Goal: Information Seeking & Learning: Learn about a topic

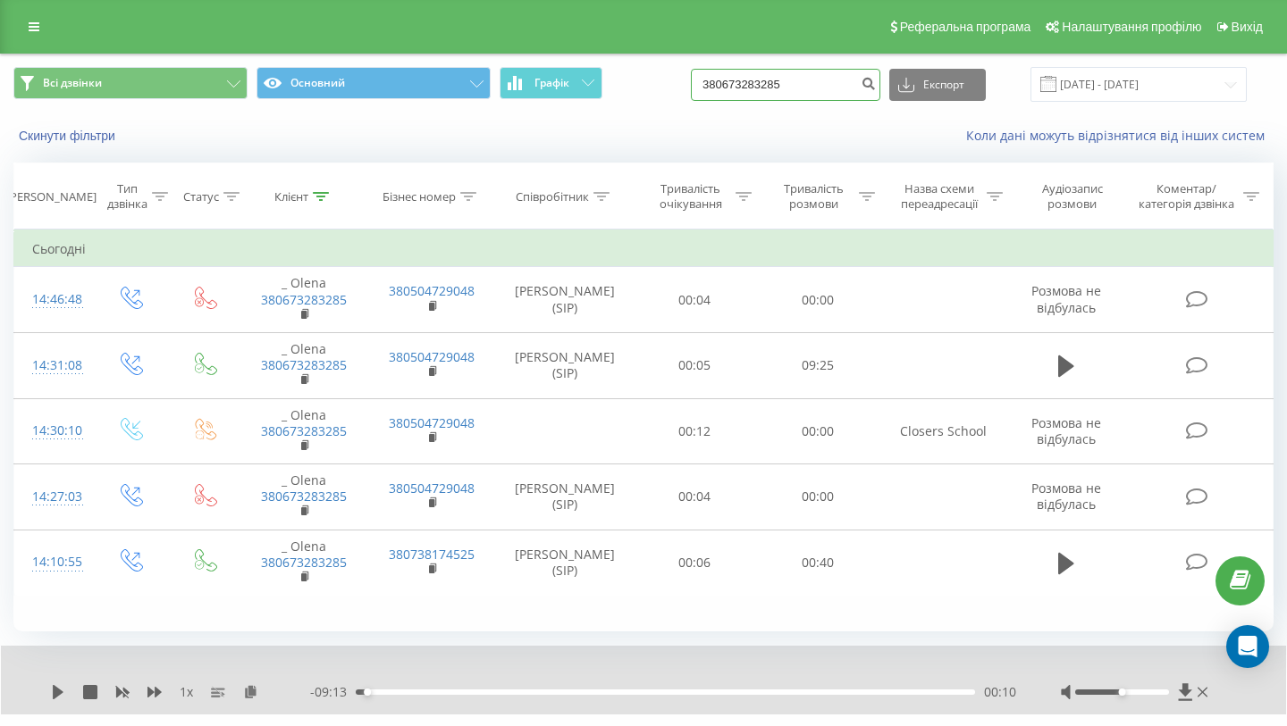
click at [848, 86] on input "380673283285" at bounding box center [785, 85] width 189 height 32
drag, startPoint x: 848, startPoint y: 86, endPoint x: 684, endPoint y: 86, distance: 163.5
click at [684, 88] on div "Всі дзвінки Основний Графік 380673283285 Експорт .csv .xls .xlsx 23.06.2025 - 2…" at bounding box center [643, 84] width 1260 height 35
paste input "967295560"
type input "380967295560"
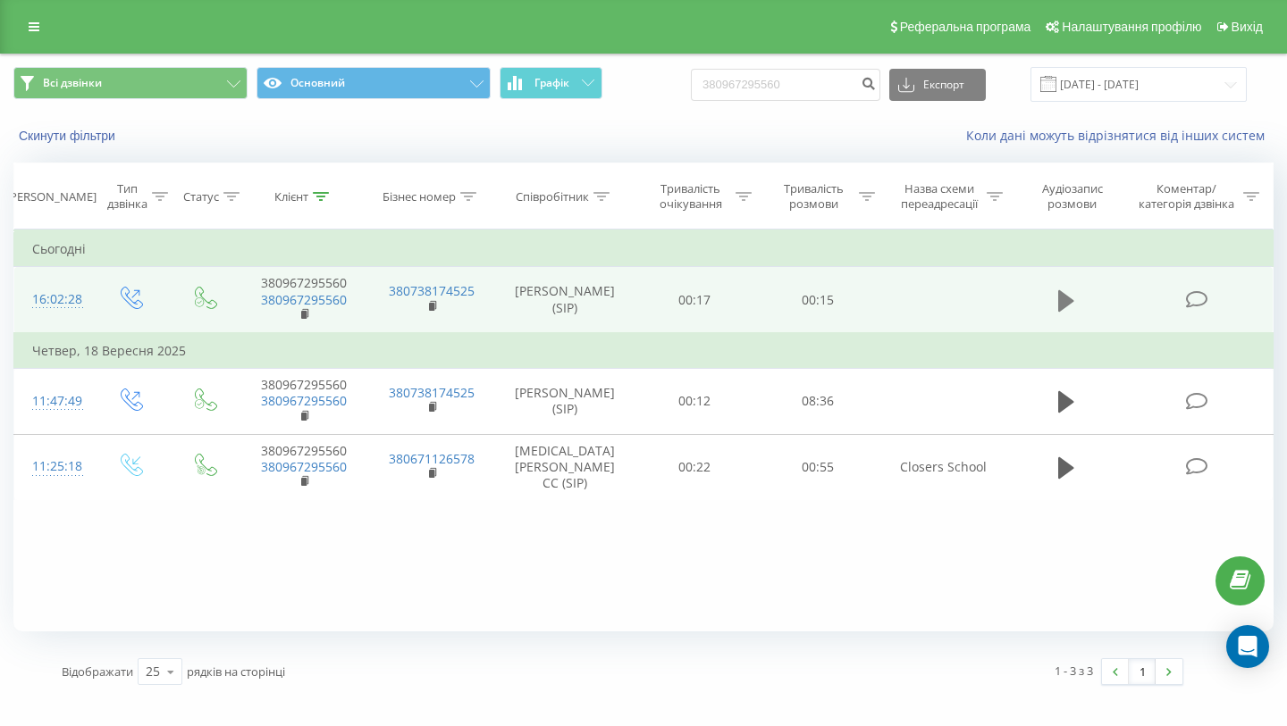
click at [1065, 303] on icon at bounding box center [1066, 300] width 16 height 21
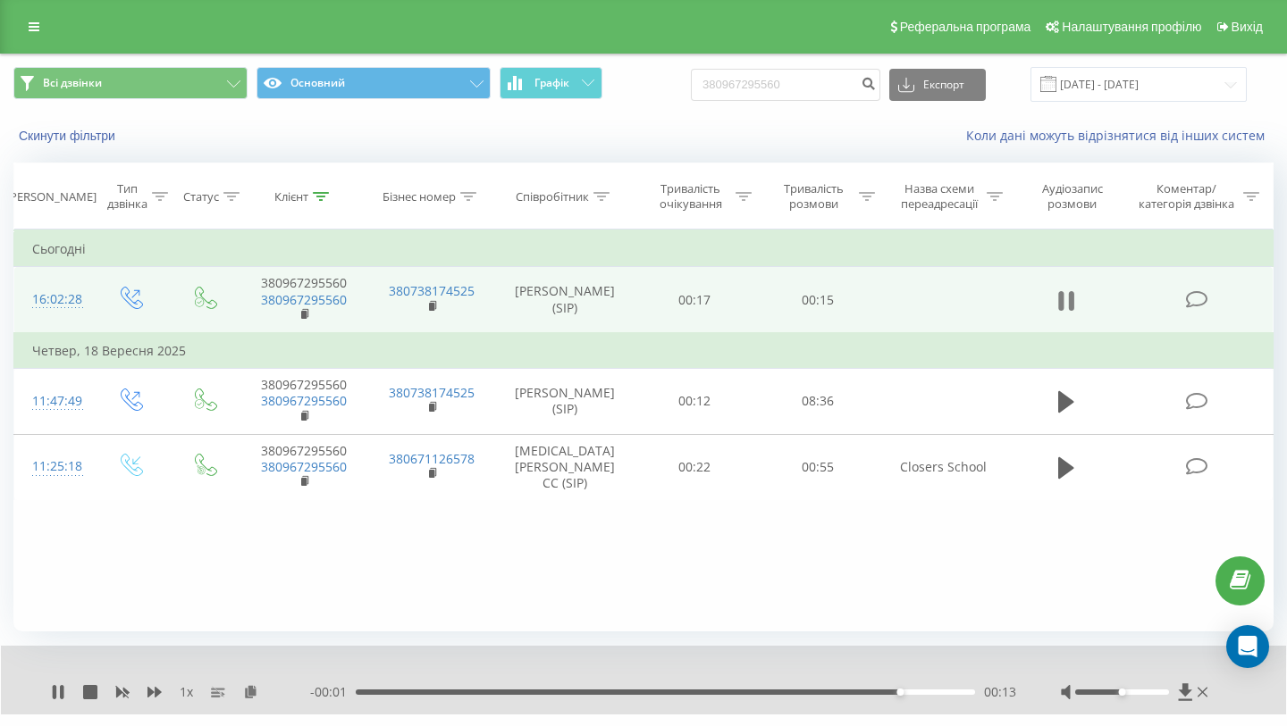
click at [1065, 301] on icon at bounding box center [1066, 301] width 16 height 25
click at [11, 35] on div "Реферальна програма Налаштування профілю Вихід" at bounding box center [643, 27] width 1287 height 54
click at [29, 31] on icon at bounding box center [34, 27] width 11 height 13
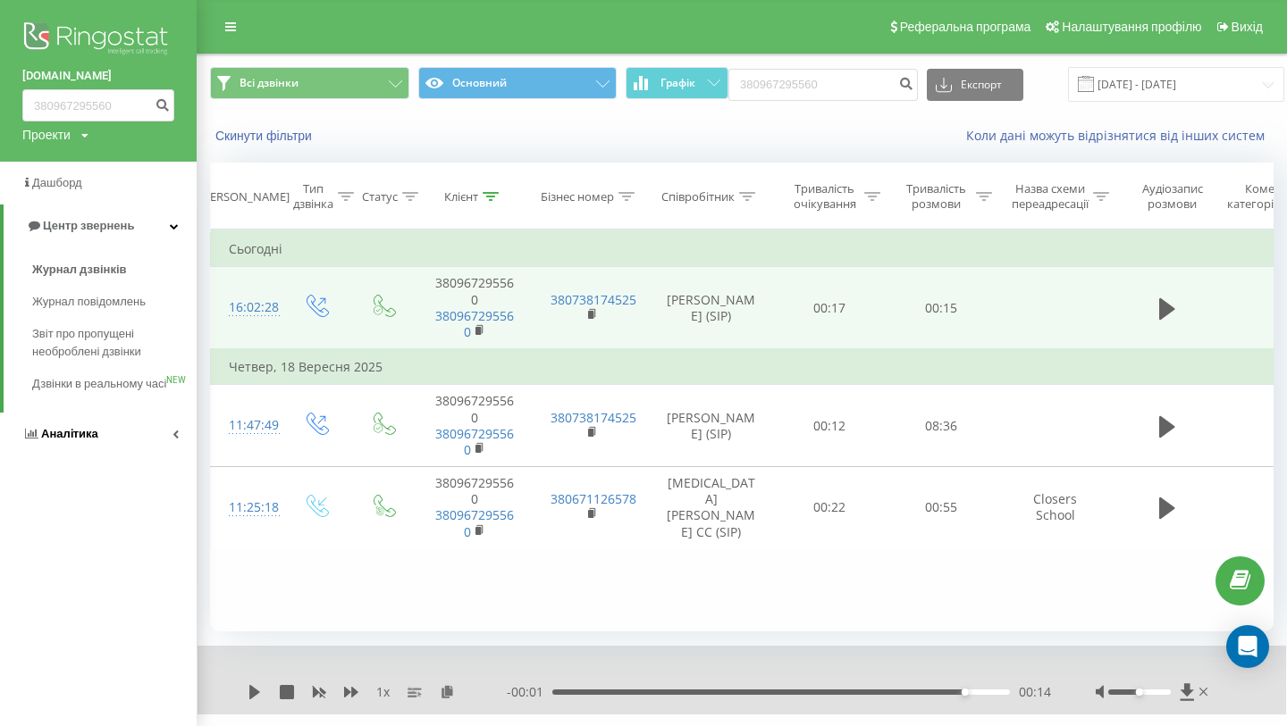
click at [68, 456] on link "Аналiтика" at bounding box center [98, 434] width 197 height 43
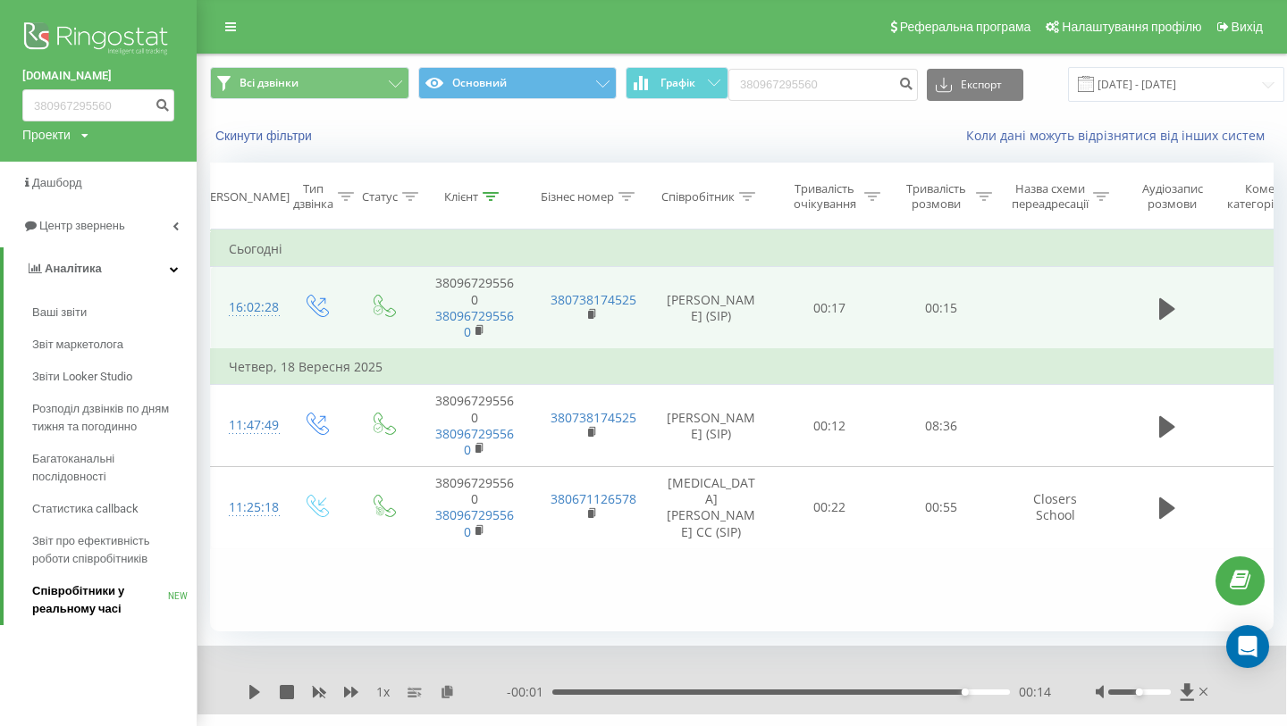
click at [76, 604] on span "Співробітники у реальному часі" at bounding box center [100, 601] width 136 height 36
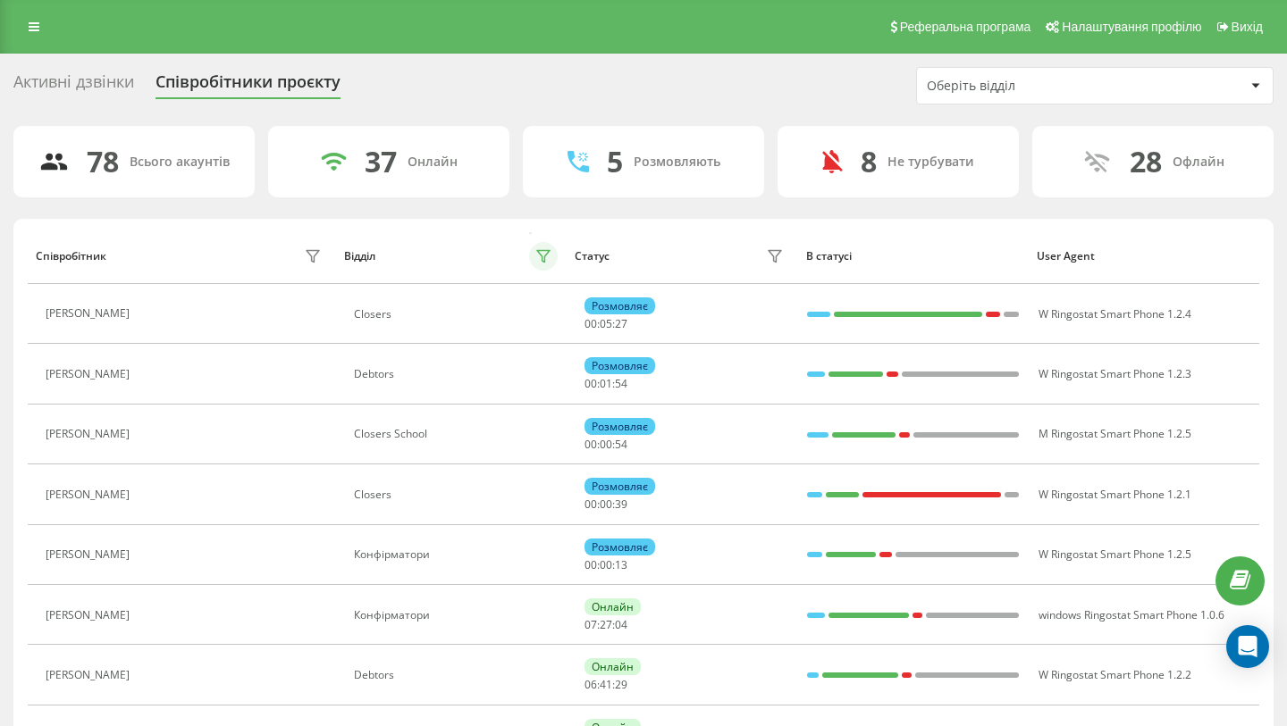
click at [550, 253] on icon at bounding box center [543, 256] width 14 height 14
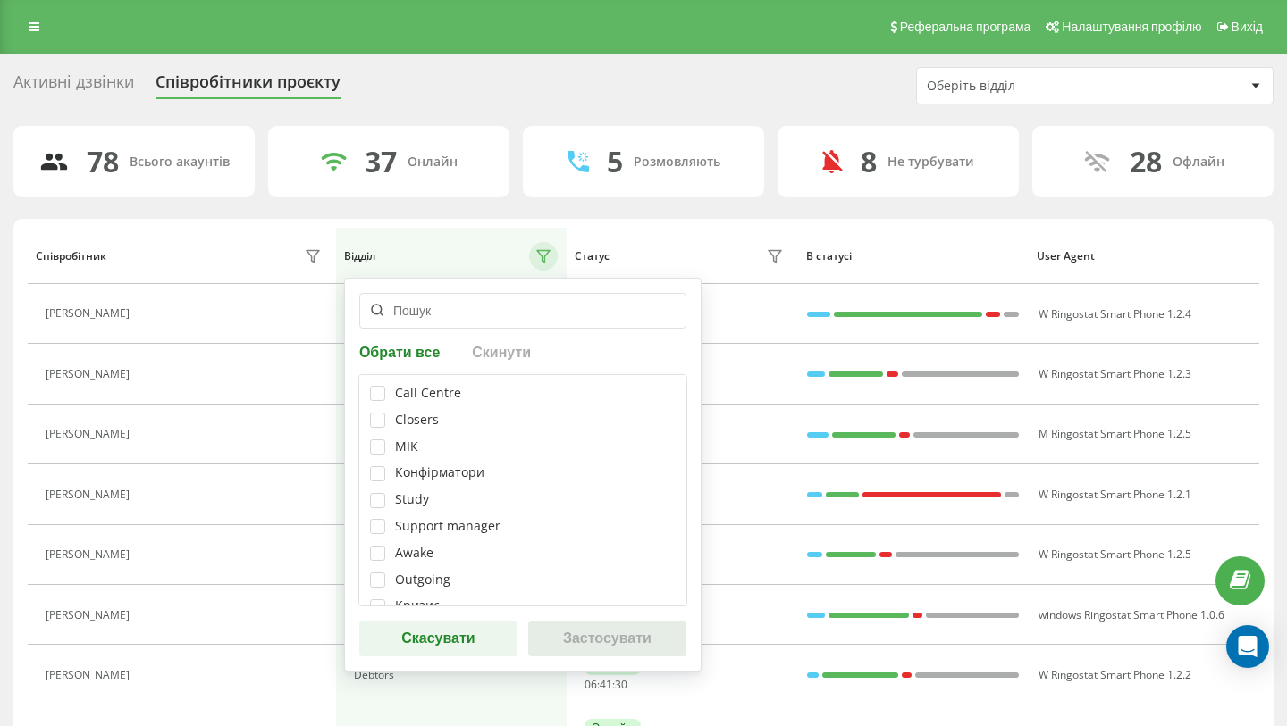
scroll to position [205, 0]
click at [425, 538] on div "Closers School" at bounding box center [438, 534] width 87 height 15
click at [380, 528] on label at bounding box center [377, 528] width 15 height 0
checkbox input "true"
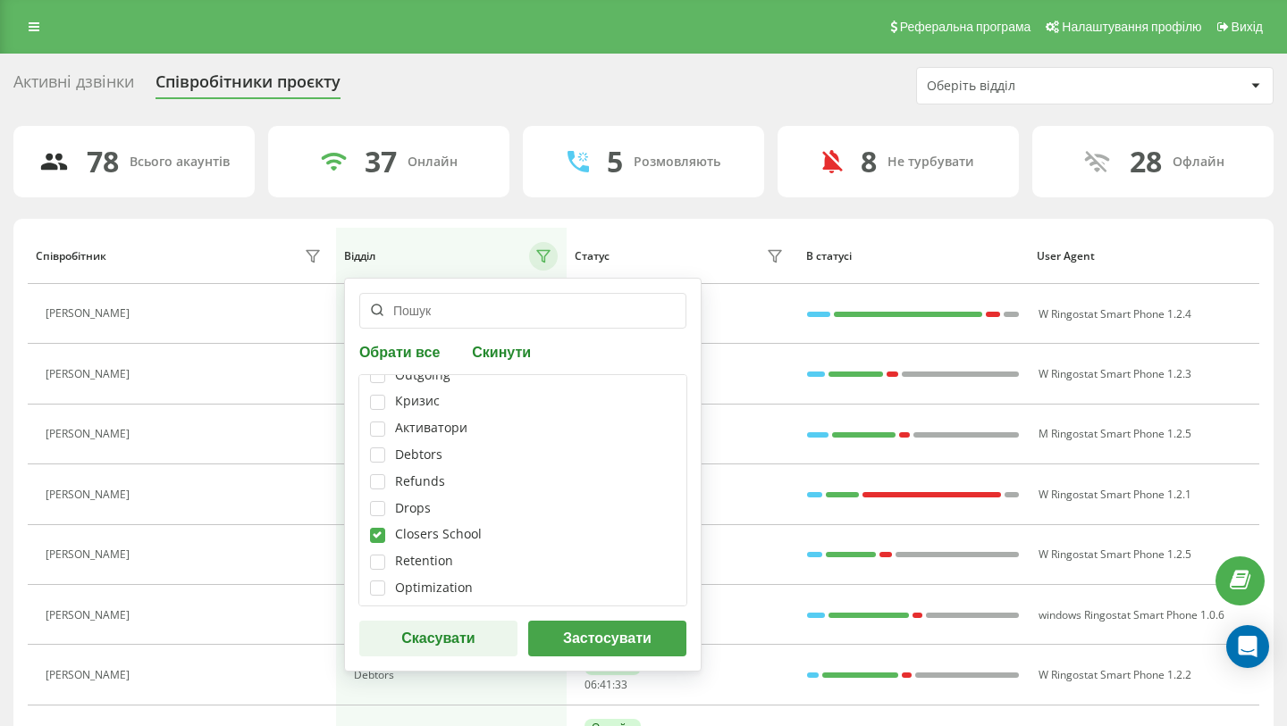
click at [628, 636] on button "Застосувати" at bounding box center [607, 639] width 158 height 36
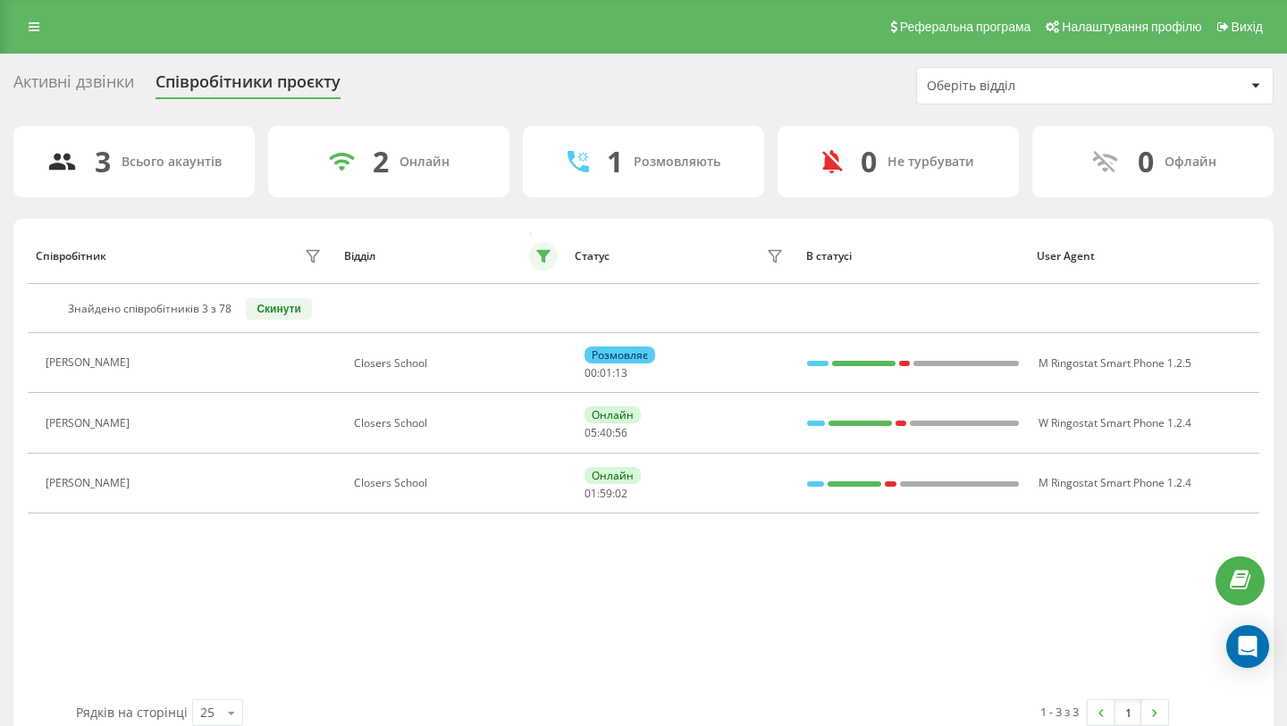
click at [546, 251] on icon at bounding box center [543, 257] width 13 height 12
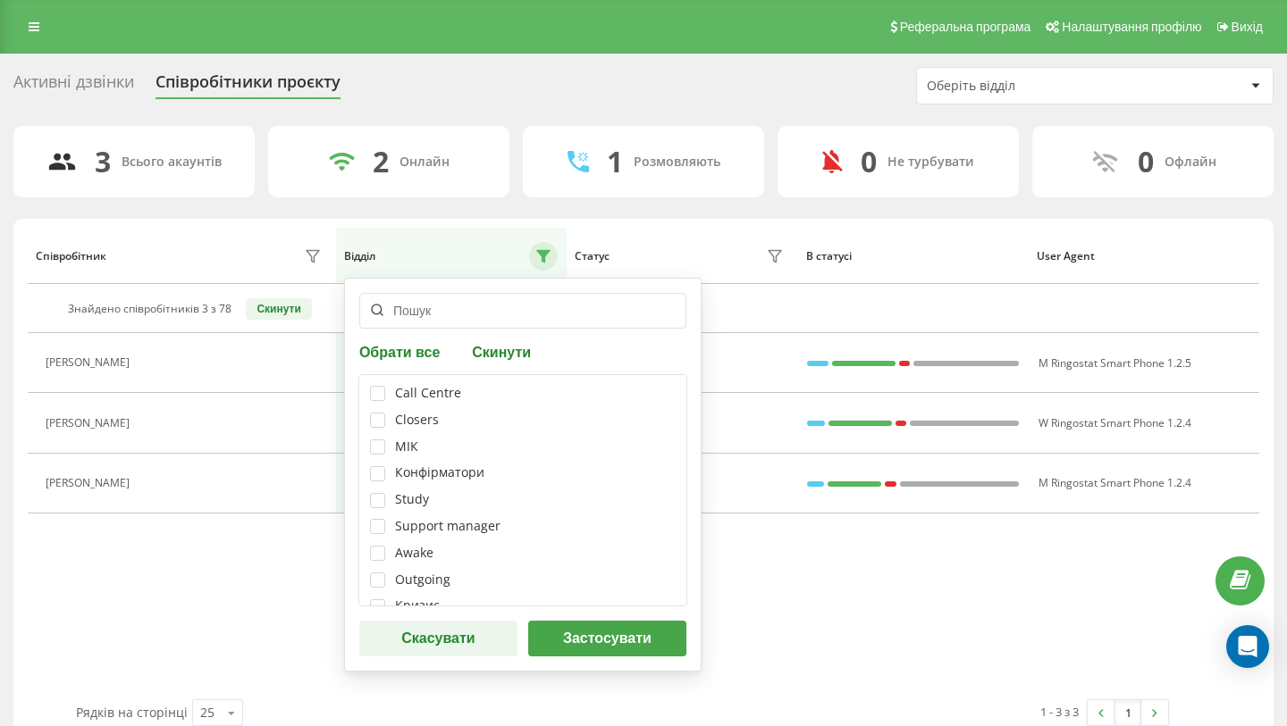
click at [416, 421] on div "Closers" at bounding box center [417, 420] width 44 height 15
click at [382, 413] on label at bounding box center [377, 413] width 15 height 0
checkbox input "true"
click at [601, 641] on button "Застосувати" at bounding box center [607, 639] width 158 height 36
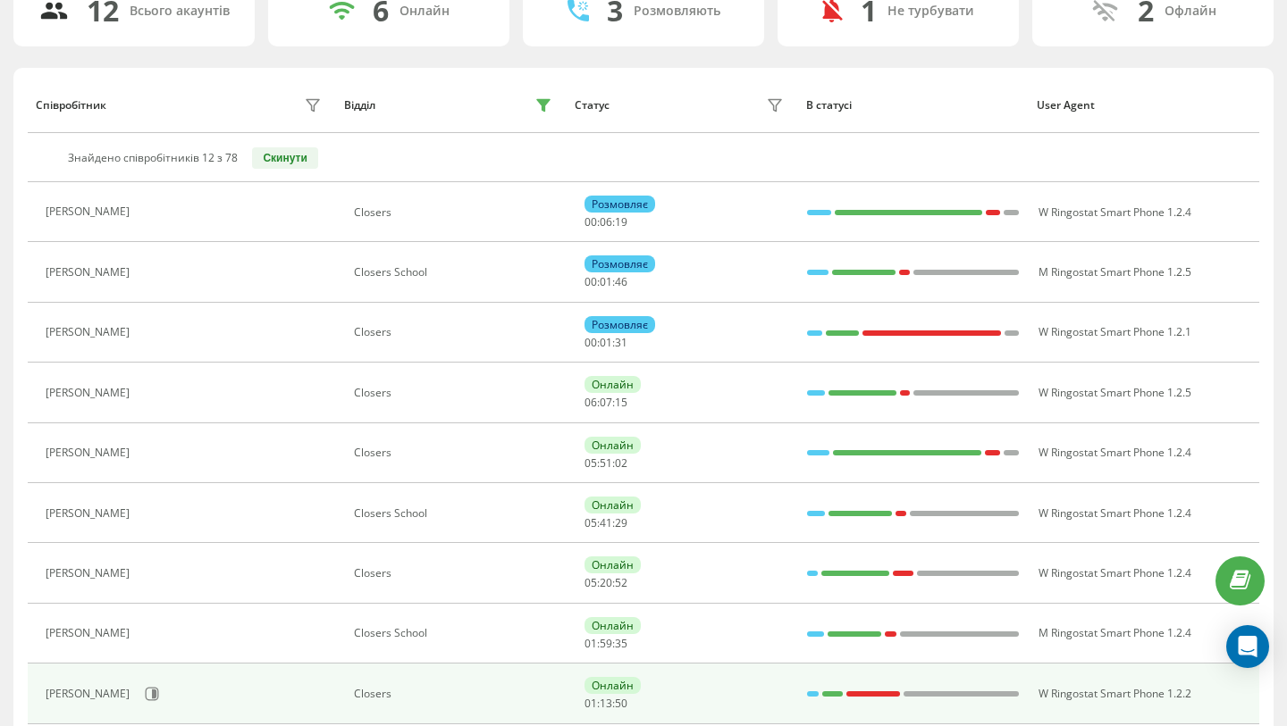
scroll to position [0, 0]
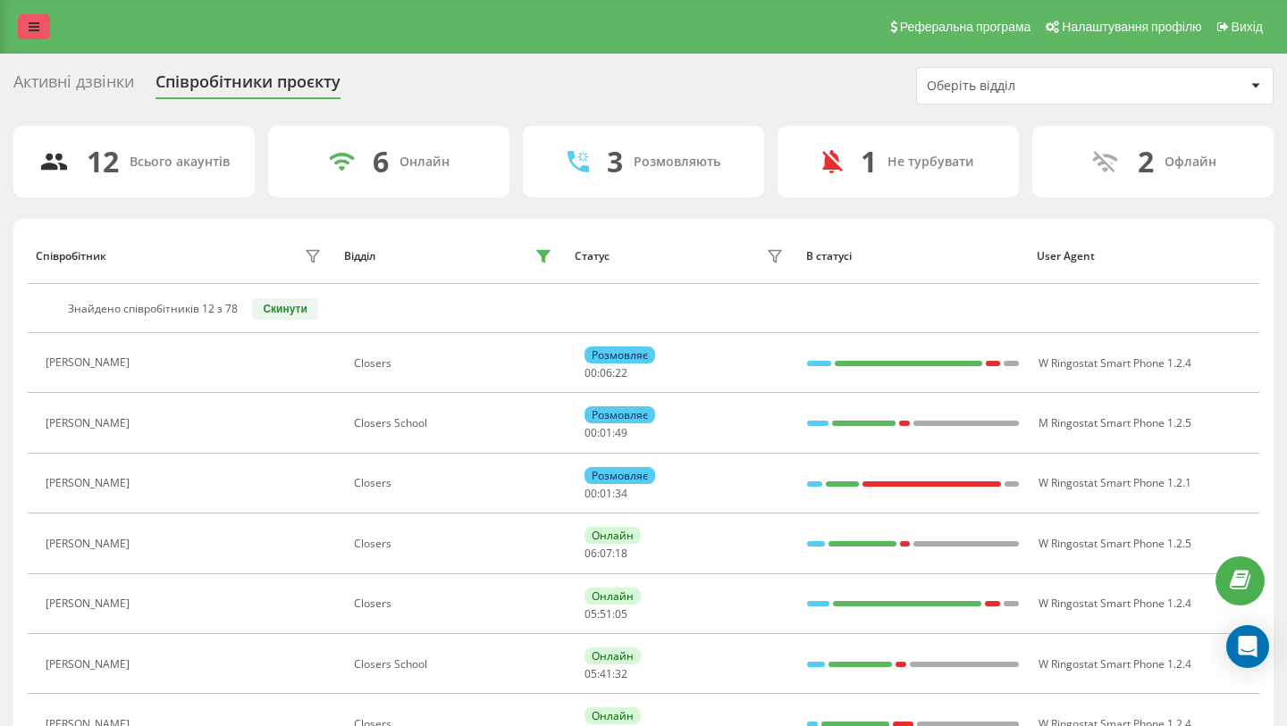
click at [21, 29] on link at bounding box center [34, 26] width 32 height 25
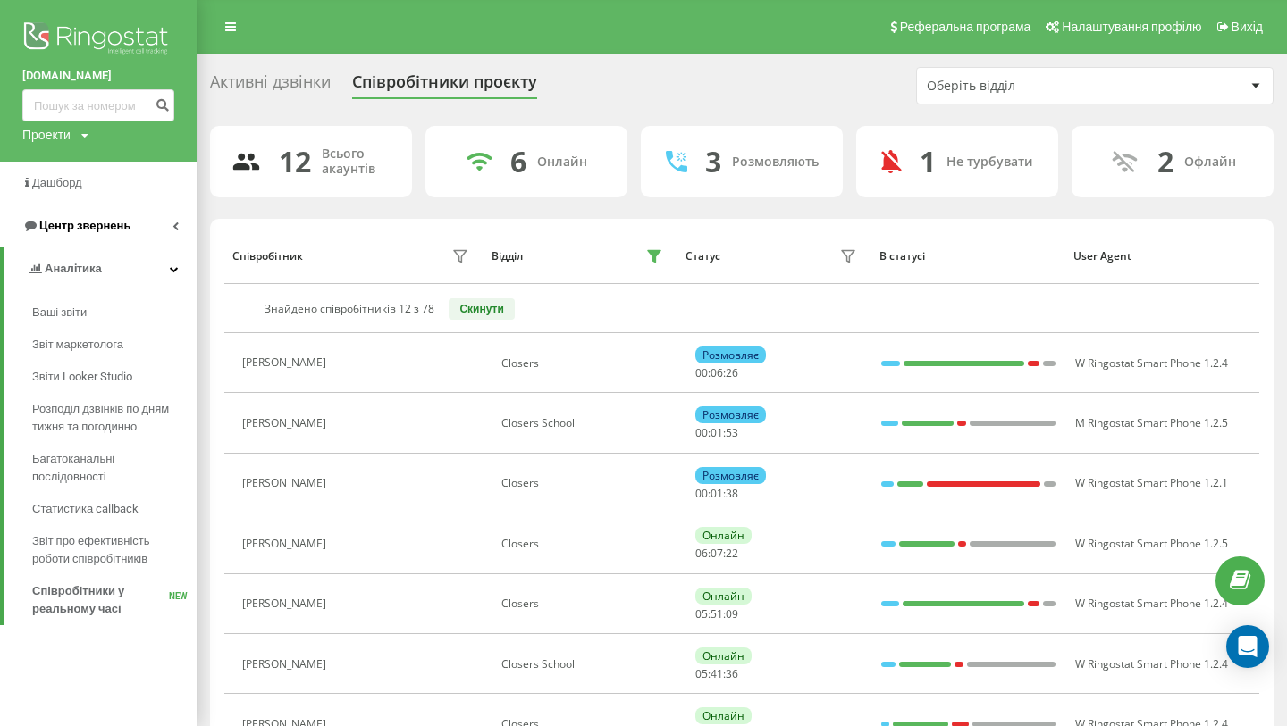
click at [81, 231] on span "Центр звернень" at bounding box center [84, 225] width 91 height 13
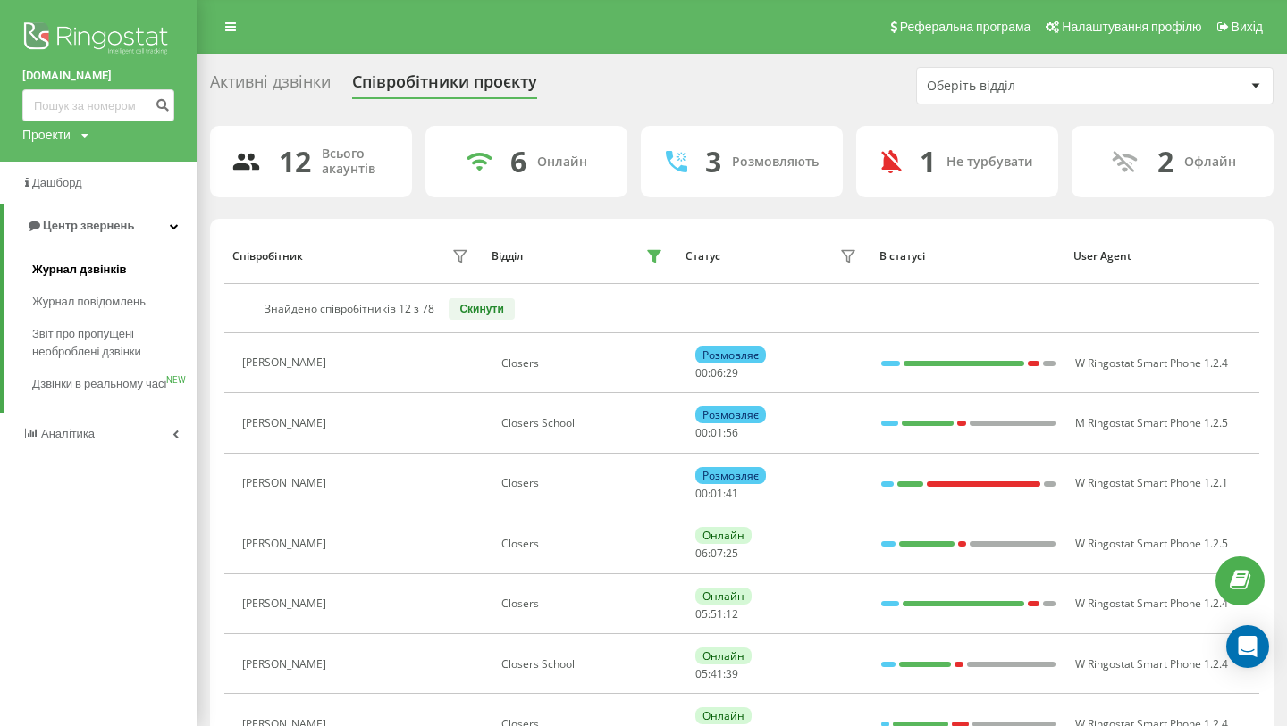
click at [109, 276] on span "Журнал дзвінків" at bounding box center [79, 270] width 95 height 18
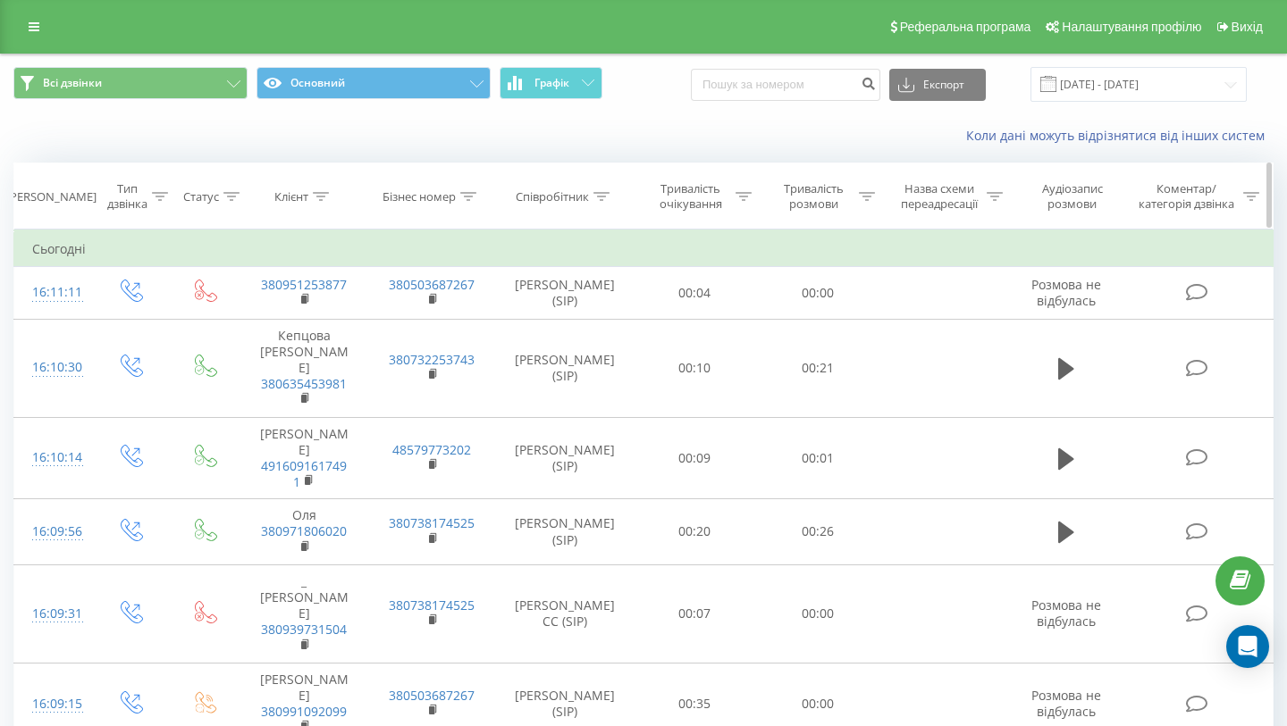
click at [609, 200] on div "Співробітник" at bounding box center [565, 196] width 138 height 15
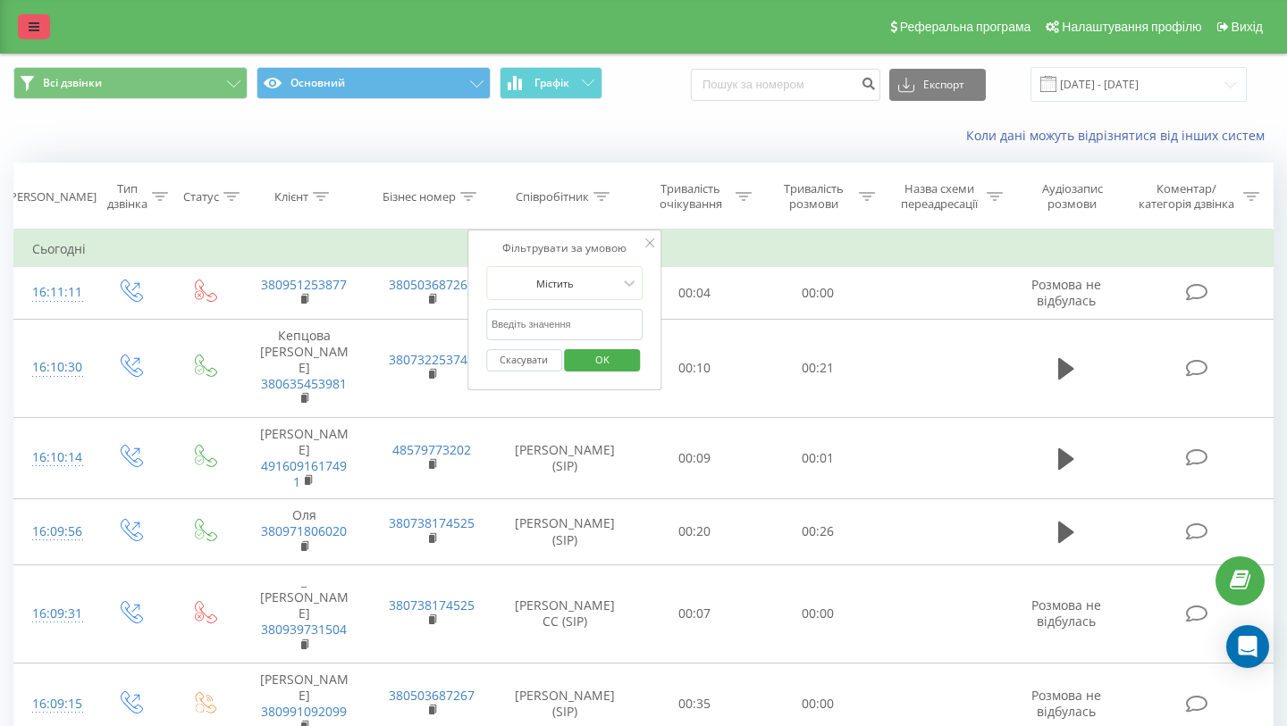
click at [28, 28] on link at bounding box center [34, 26] width 32 height 25
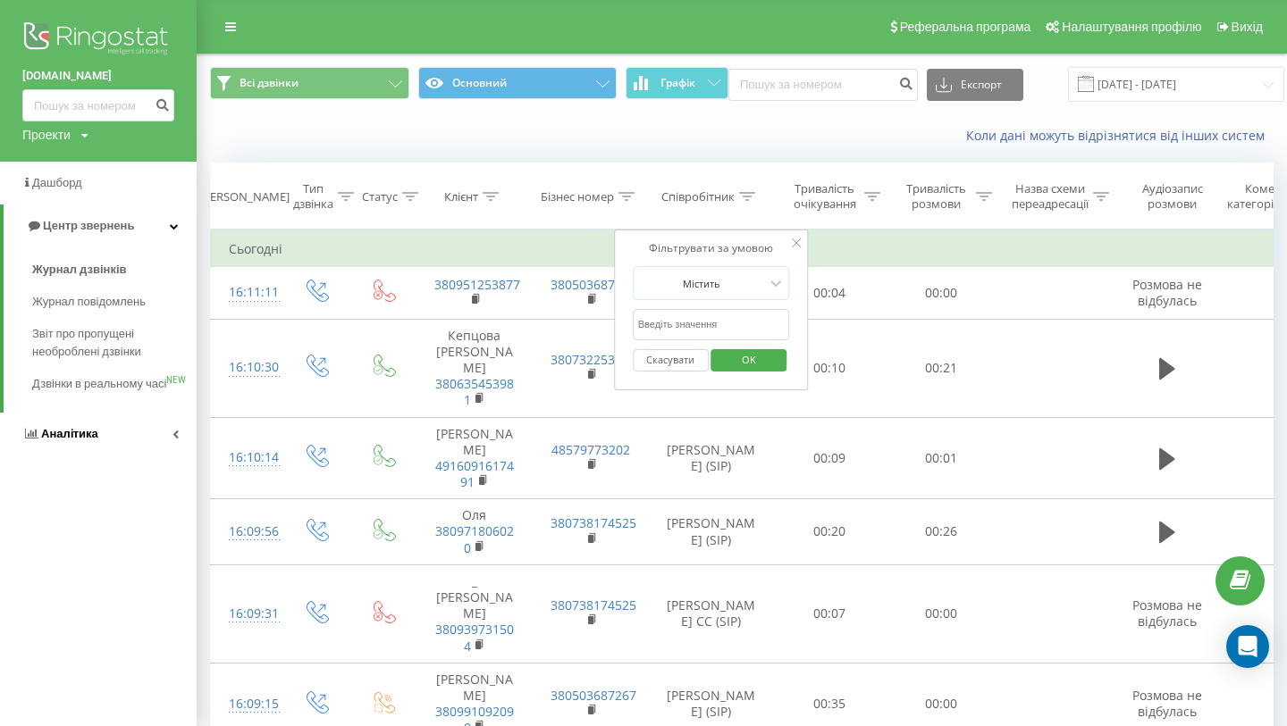
click at [67, 441] on span "Аналiтика" at bounding box center [69, 433] width 57 height 13
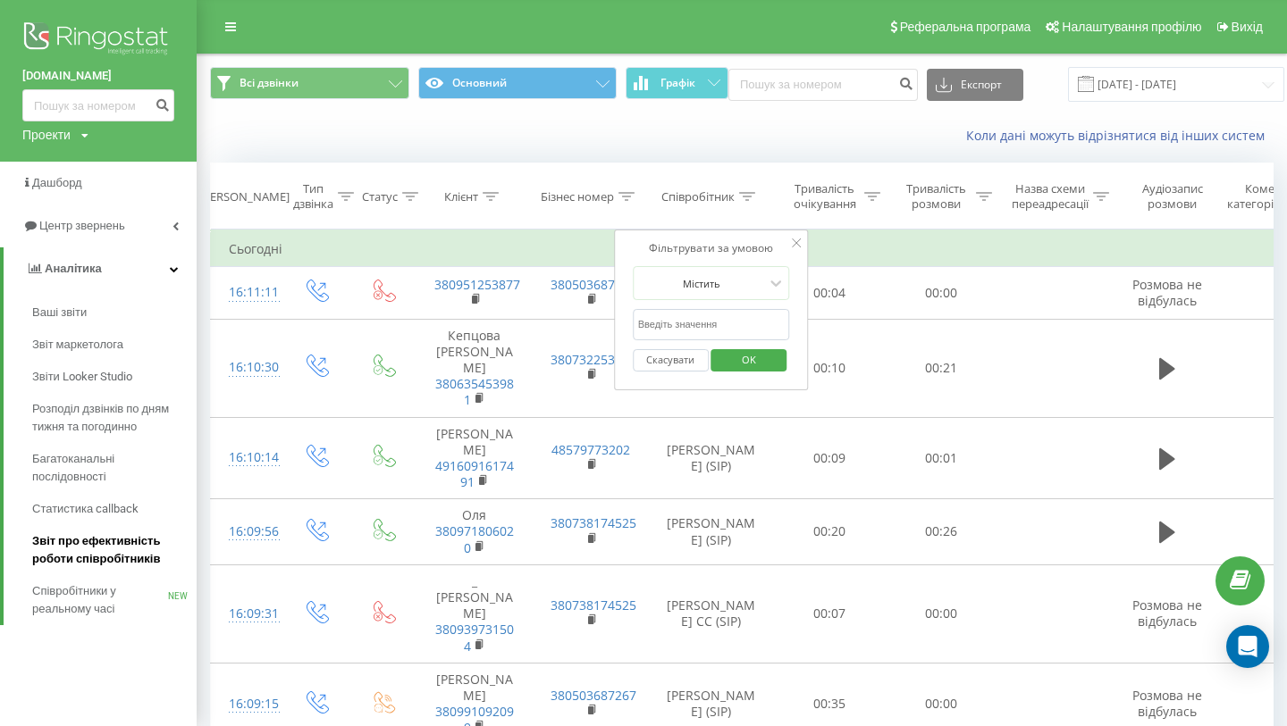
click at [76, 550] on span "Звіт про ефективність роботи співробітників" at bounding box center [109, 551] width 155 height 36
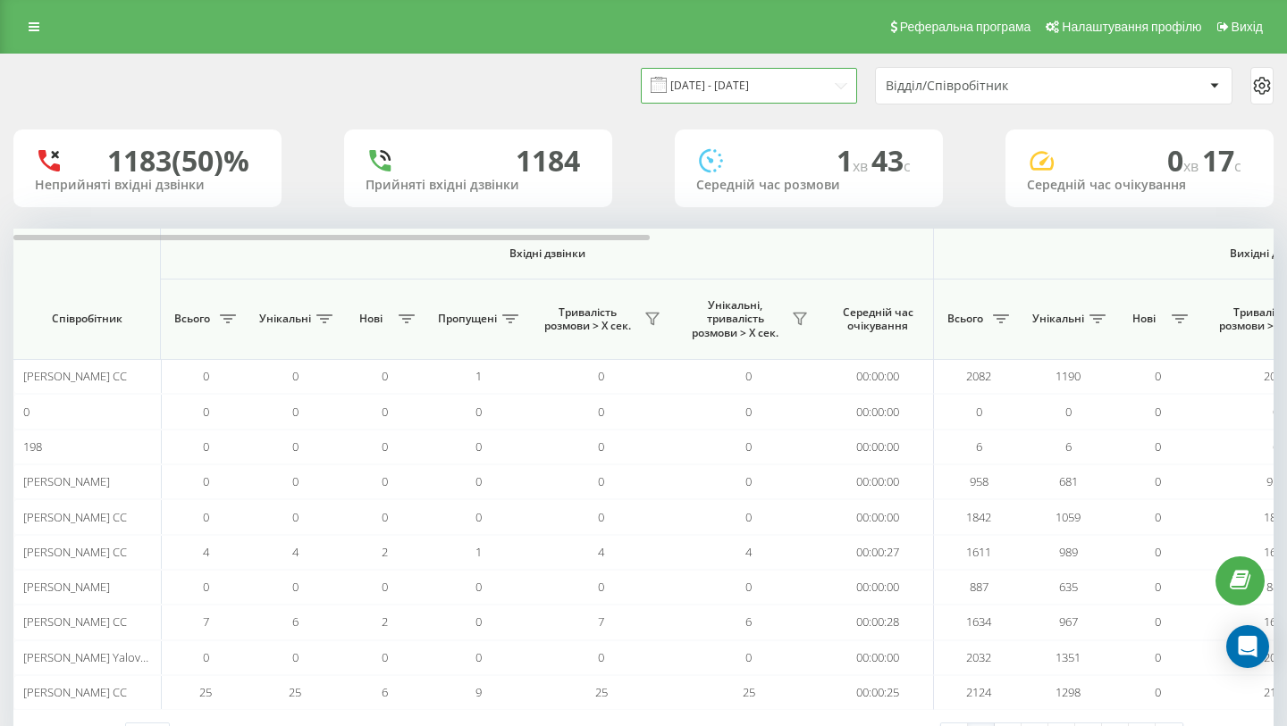
click at [815, 88] on input "[DATE] - [DATE]" at bounding box center [749, 85] width 216 height 35
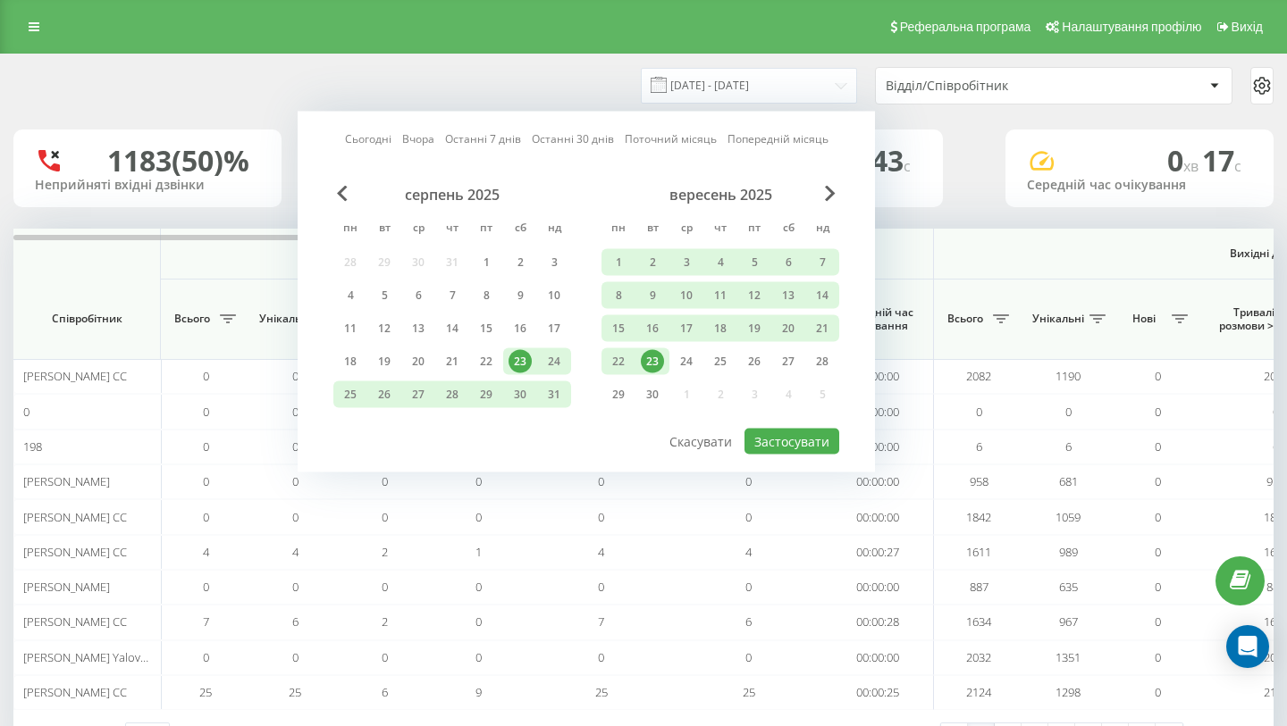
click at [654, 360] on div "23" at bounding box center [652, 361] width 23 height 23
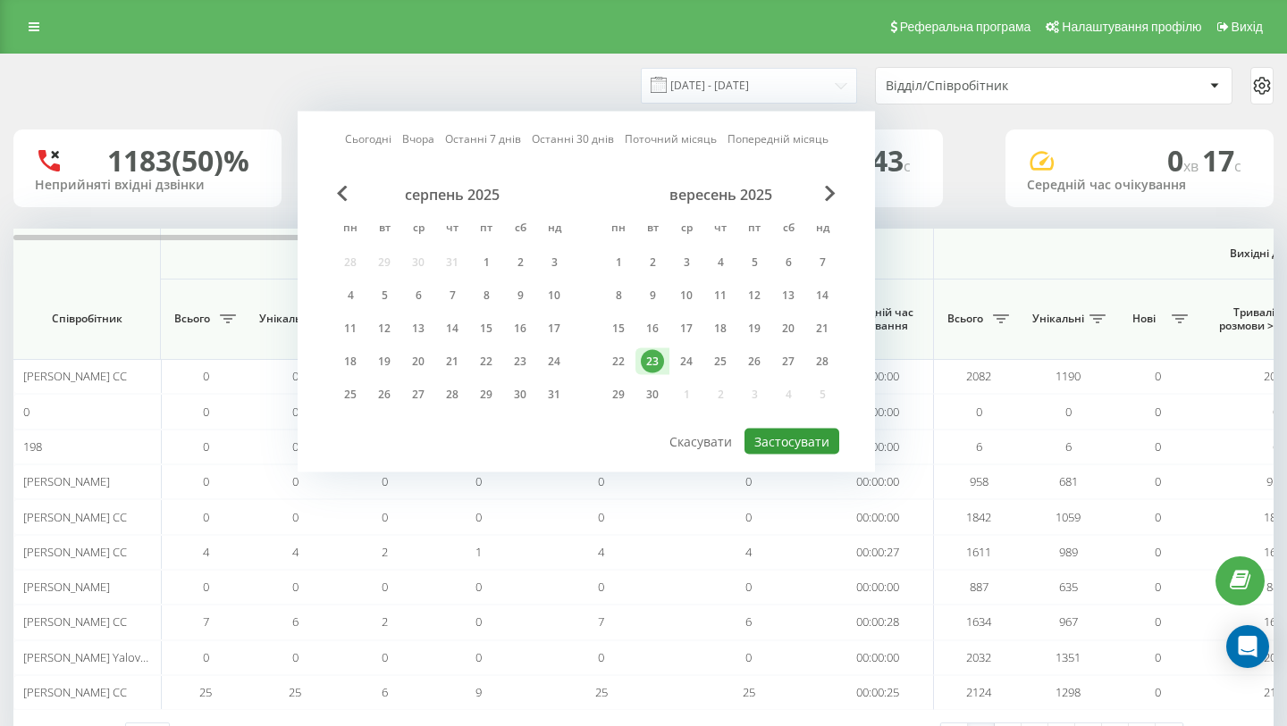
click at [776, 441] on button "Застосувати" at bounding box center [791, 442] width 95 height 26
type input "[DATE] - [DATE]"
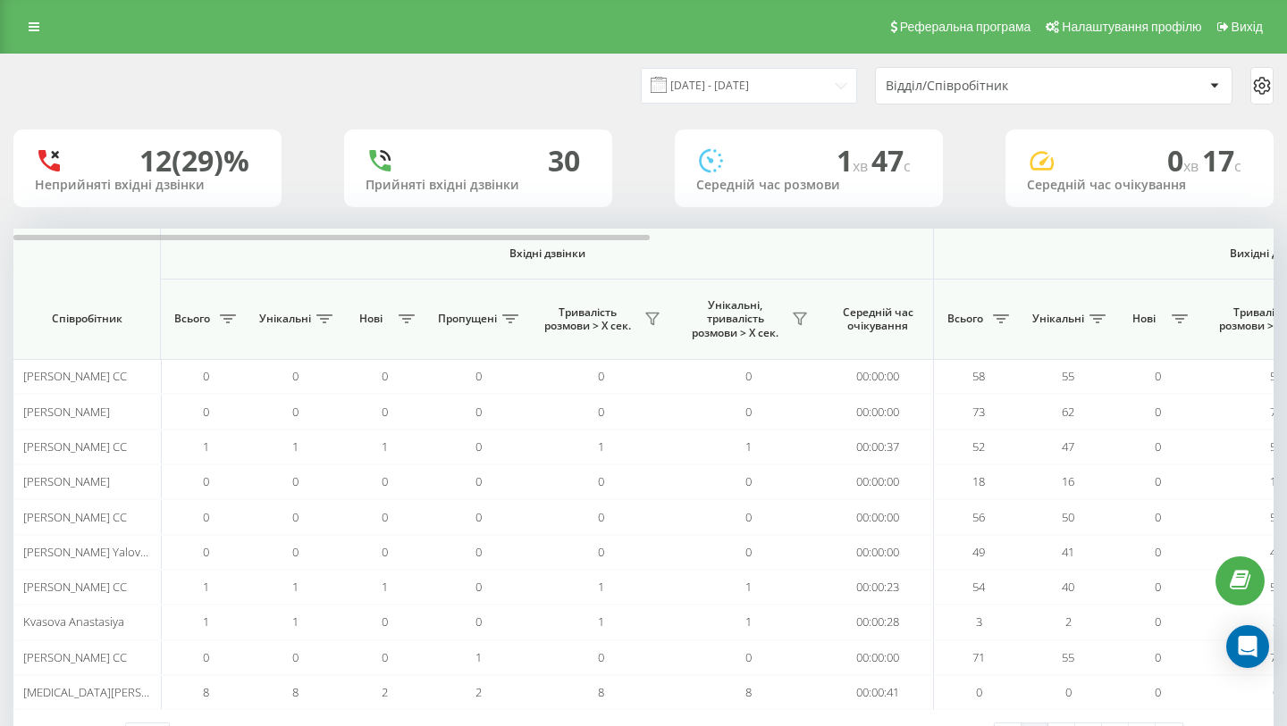
click at [1051, 80] on div "Відділ/Співробітник" at bounding box center [993, 86] width 214 height 15
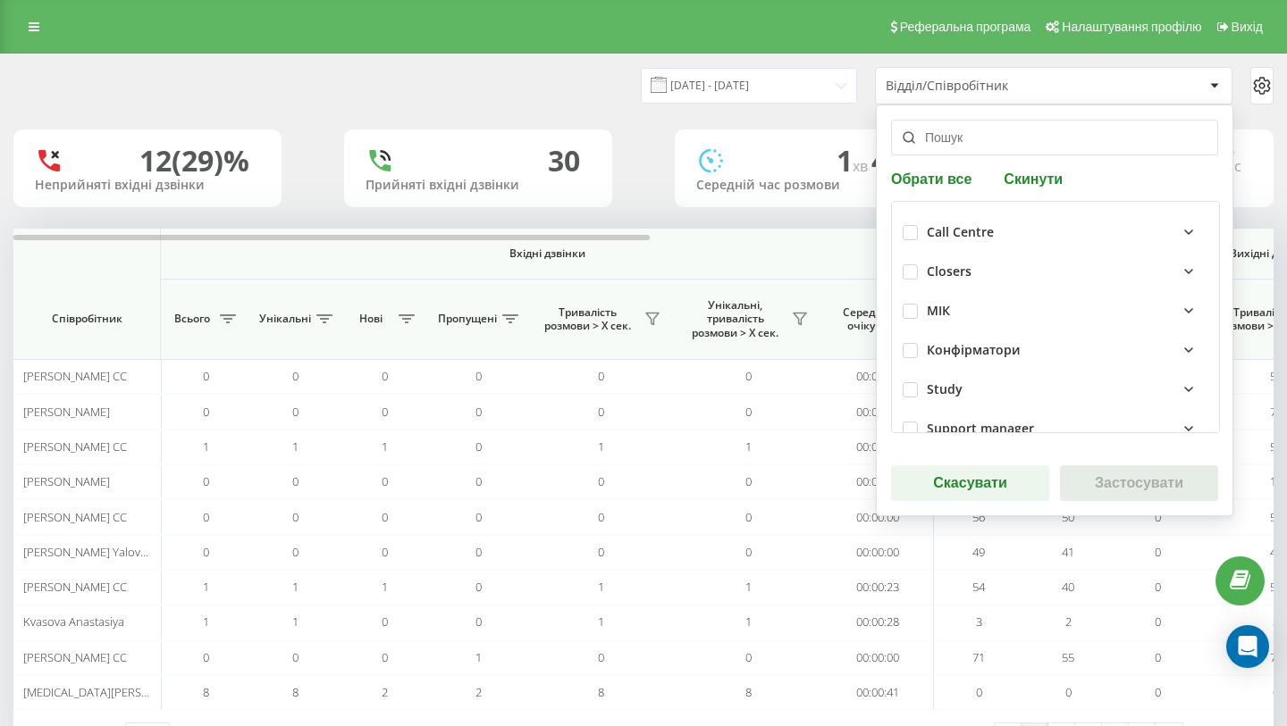
scroll to position [459, 0]
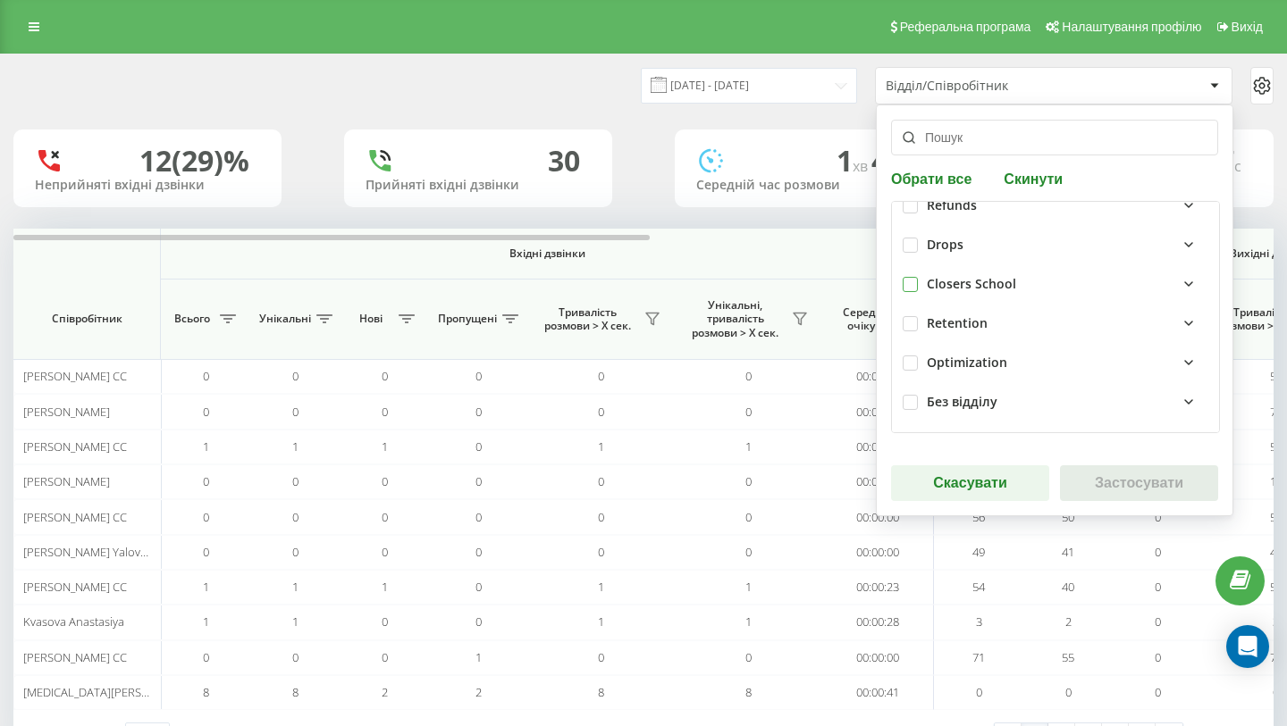
click at [909, 277] on label at bounding box center [909, 277] width 15 height 0
checkbox input "true"
click at [1115, 485] on button "Застосувати" at bounding box center [1139, 484] width 158 height 36
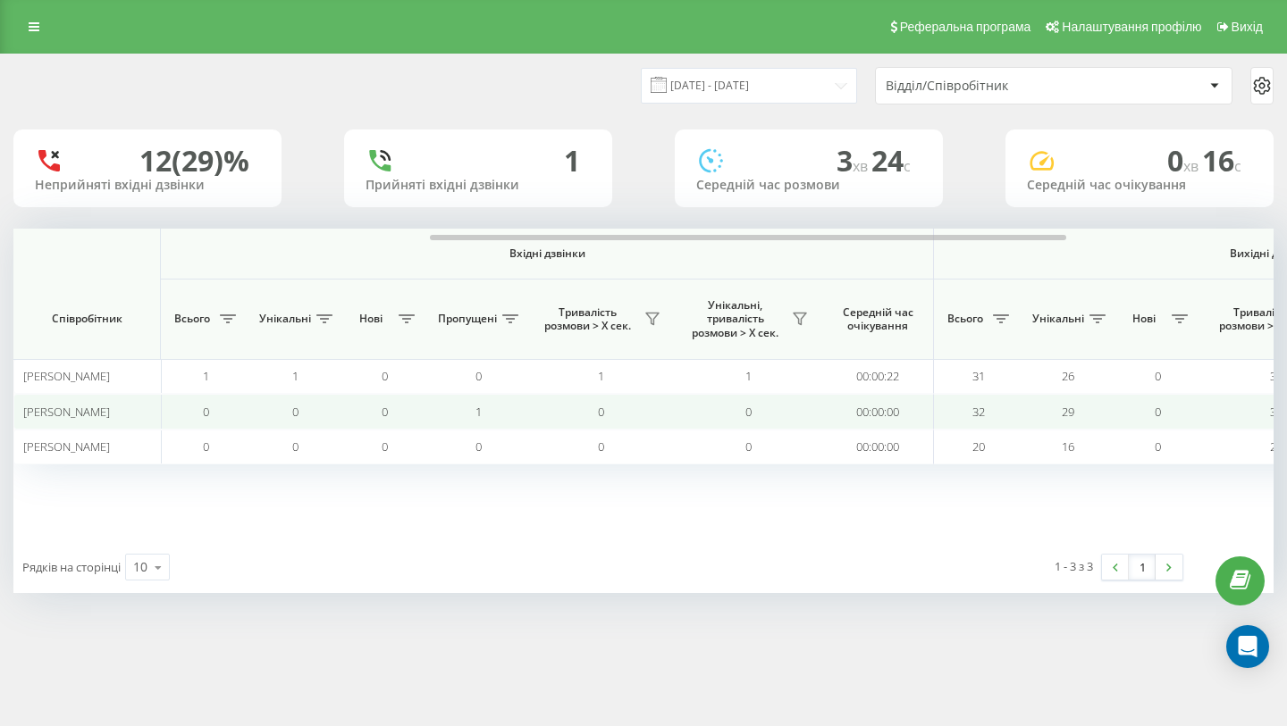
scroll to position [0, 1233]
